Goal: Use online tool/utility: Use online tool/utility

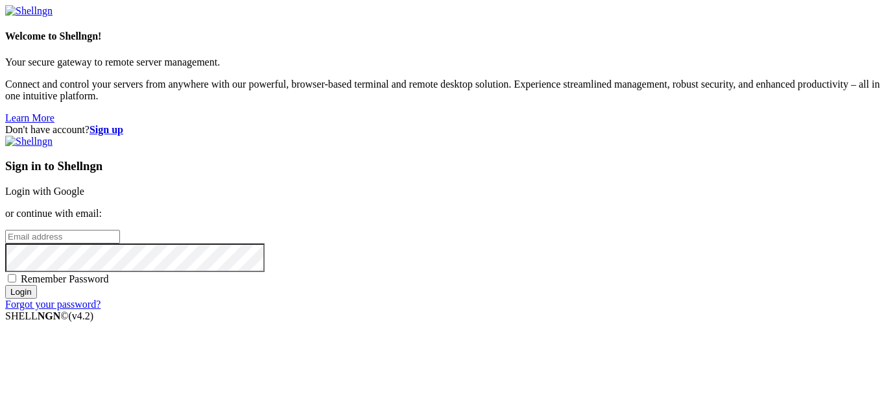
click at [84, 186] on link "Login with Google" at bounding box center [44, 191] width 79 height 11
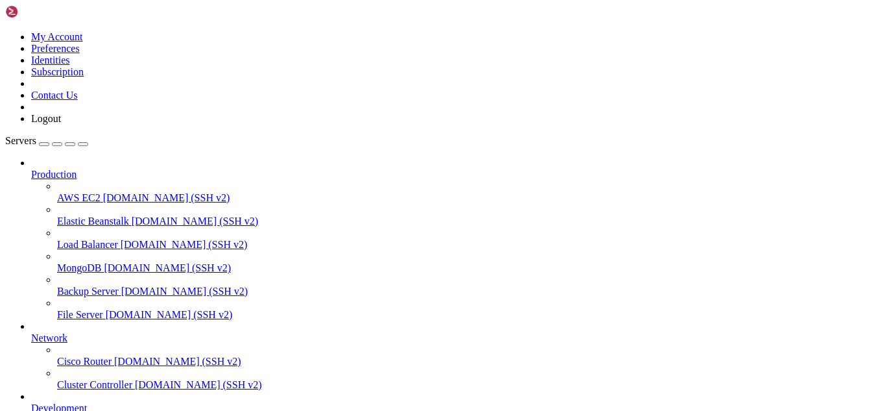
scroll to position [182, 0]
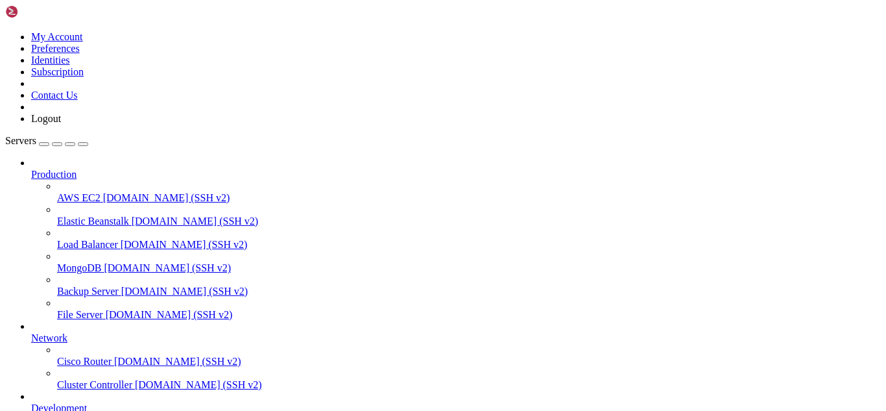
drag, startPoint x: 186, startPoint y: 1074, endPoint x: 160, endPoint y: 1085, distance: 28.8
drag, startPoint x: 186, startPoint y: 1062, endPoint x: 12, endPoint y: 1022, distance: 178.5
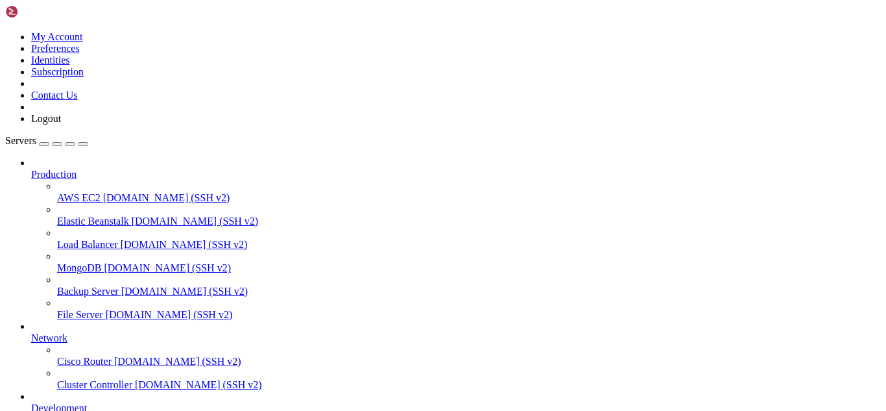
drag, startPoint x: 258, startPoint y: 1088, endPoint x: 237, endPoint y: 1088, distance: 20.1
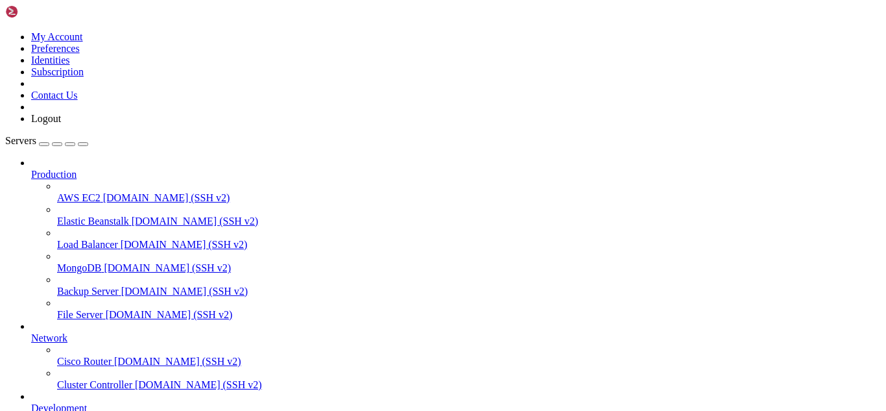
scroll to position [188, 0]
drag, startPoint x: 156, startPoint y: 1082, endPoint x: 11, endPoint y: 1003, distance: 165.5
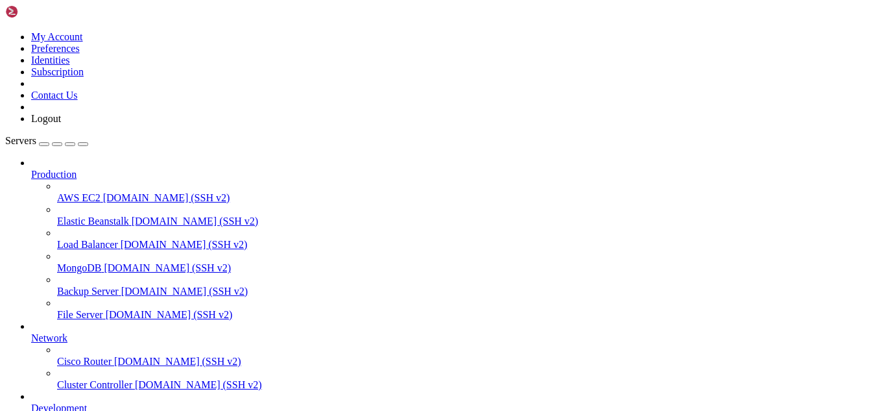
scroll to position [221, 0]
drag, startPoint x: 245, startPoint y: 1093, endPoint x: 227, endPoint y: 1092, distance: 18.2
drag, startPoint x: 95, startPoint y: 1067, endPoint x: 10, endPoint y: 1047, distance: 87.4
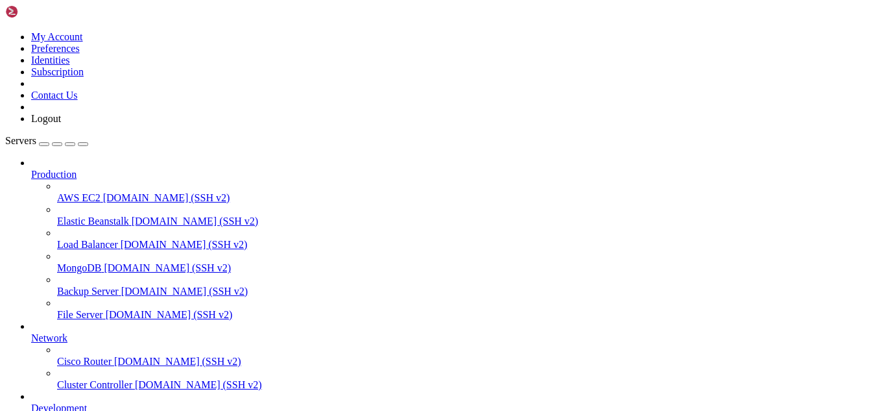
drag, startPoint x: 190, startPoint y: 1088, endPoint x: 137, endPoint y: 1081, distance: 53.6
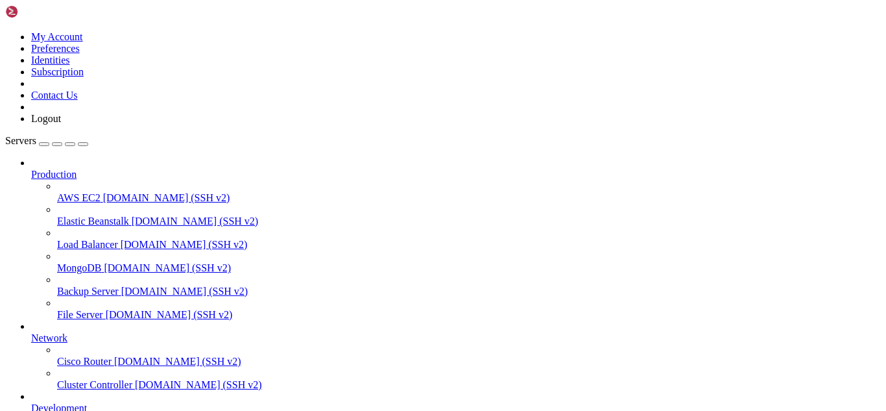
drag, startPoint x: 112, startPoint y: 1075, endPoint x: 10, endPoint y: 823, distance: 271.8
